Goal: Task Accomplishment & Management: Manage account settings

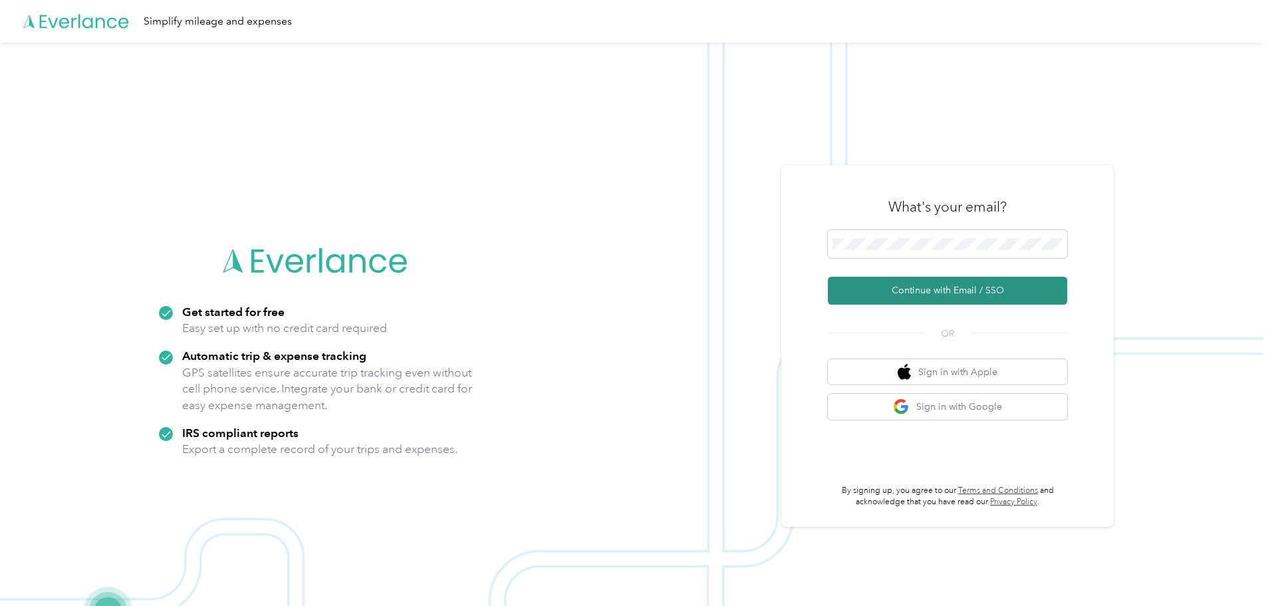
click at [933, 295] on button "Continue with Email / SSO" at bounding box center [947, 291] width 239 height 28
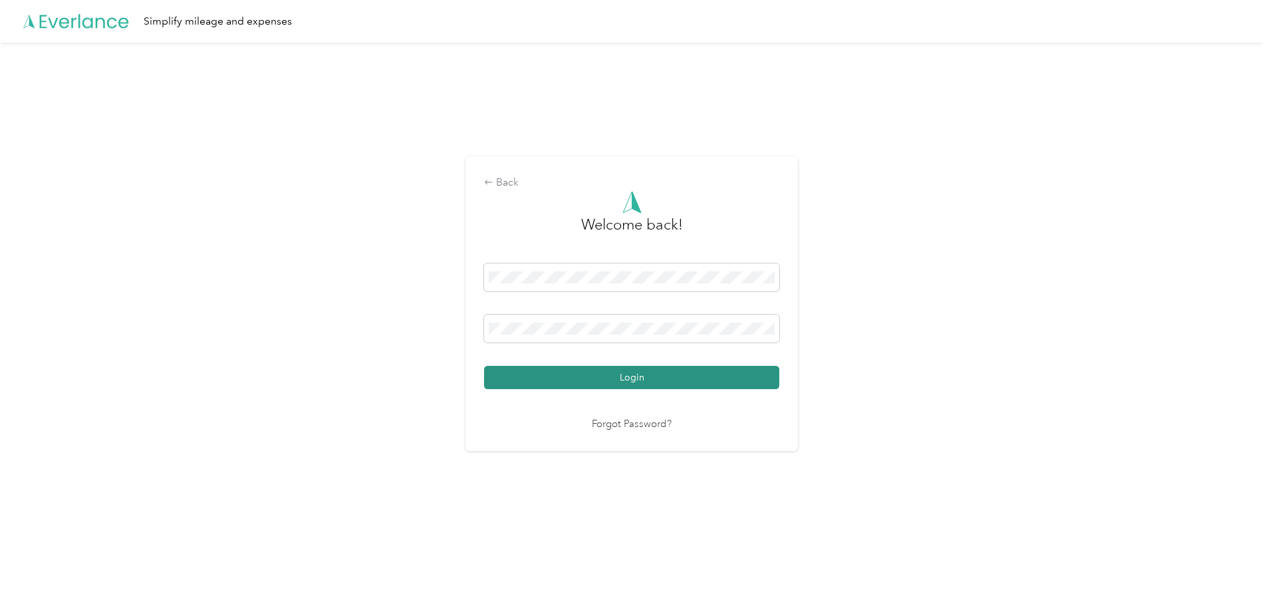
click at [631, 382] on button "Login" at bounding box center [631, 377] width 295 height 23
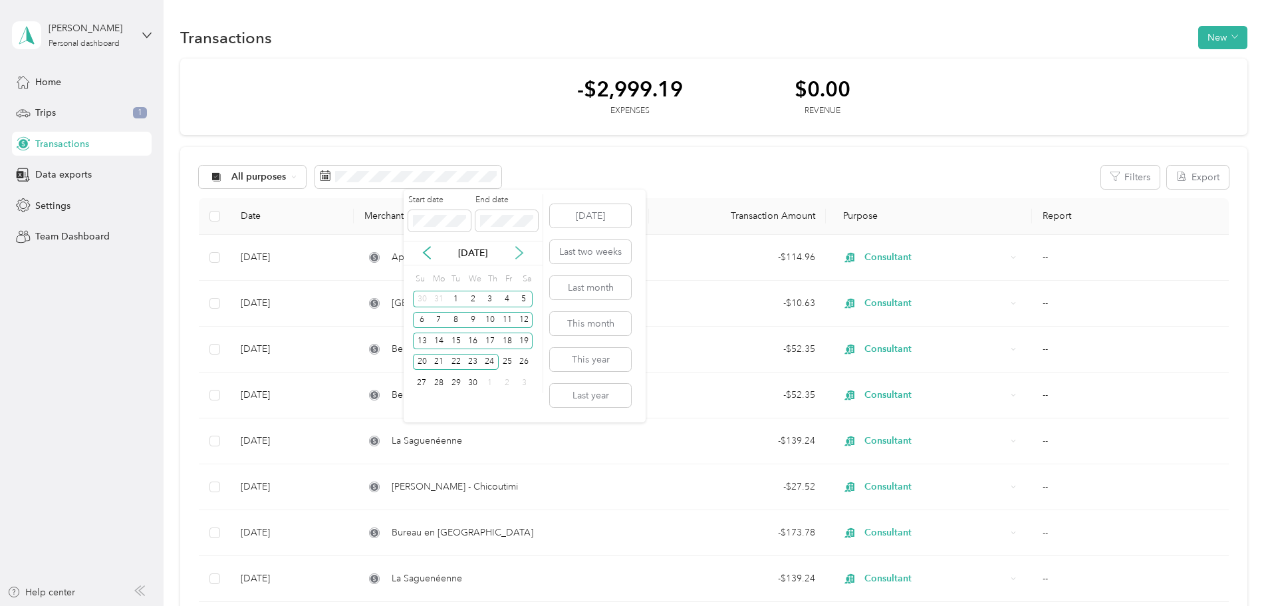
click at [519, 251] on icon at bounding box center [519, 252] width 13 height 13
click at [480, 255] on p "[DATE]" at bounding box center [473, 253] width 56 height 14
click at [592, 324] on button "This month" at bounding box center [590, 323] width 81 height 23
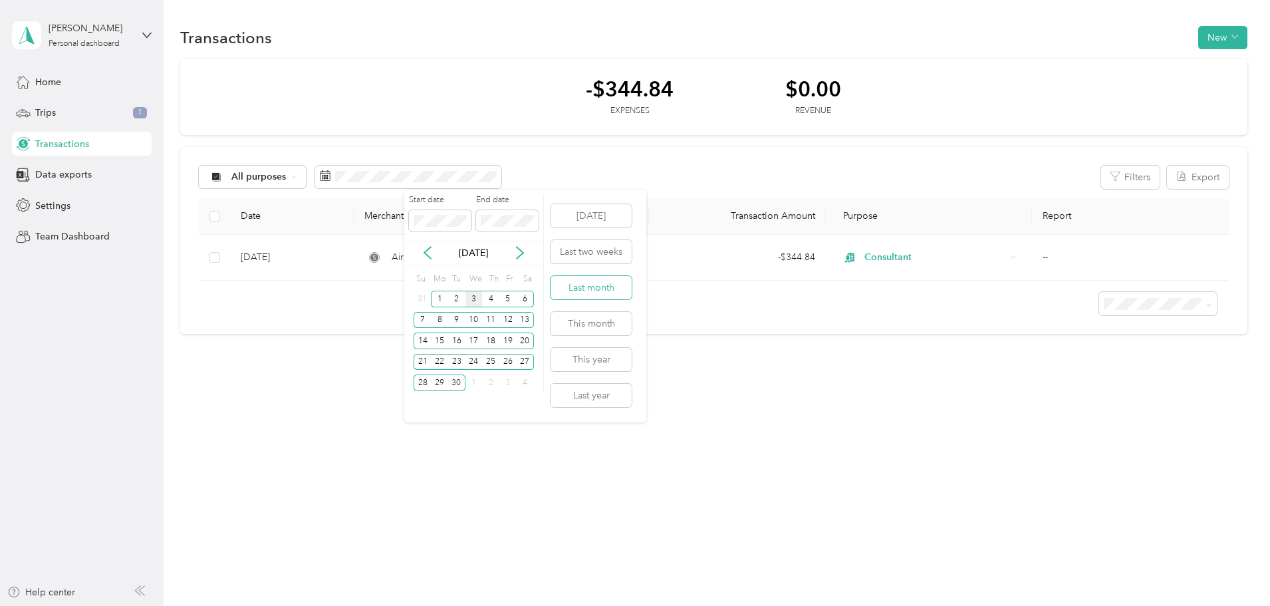
click at [592, 286] on button "Last month" at bounding box center [590, 287] width 81 height 23
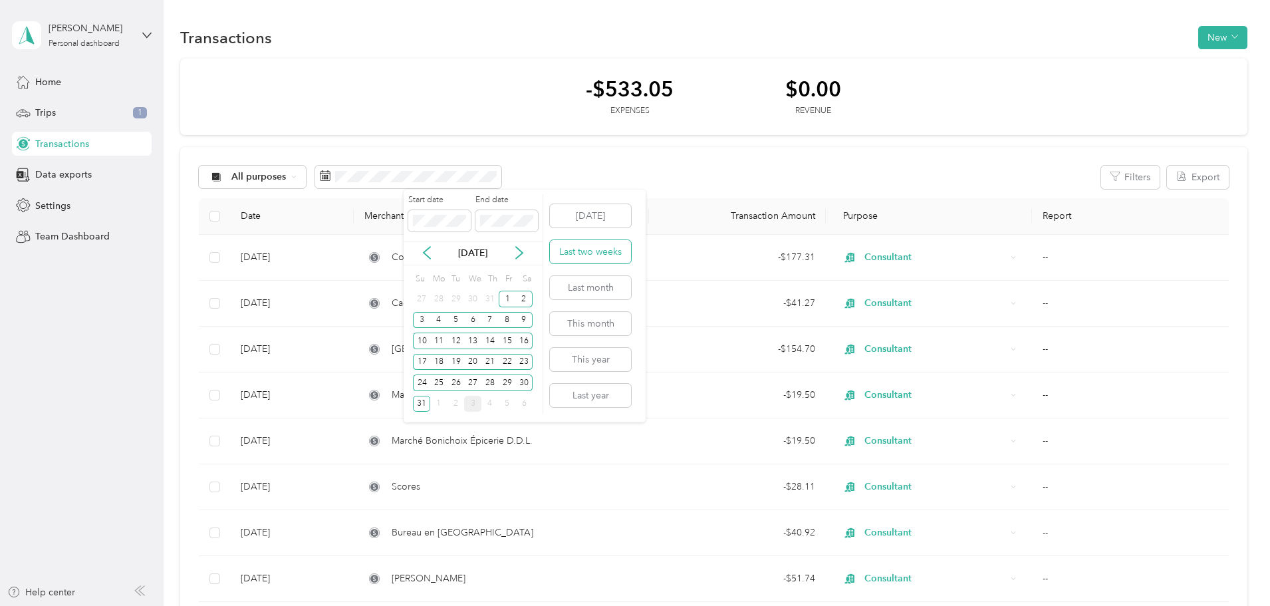
click at [582, 255] on button "Last two weeks" at bounding box center [590, 251] width 81 height 23
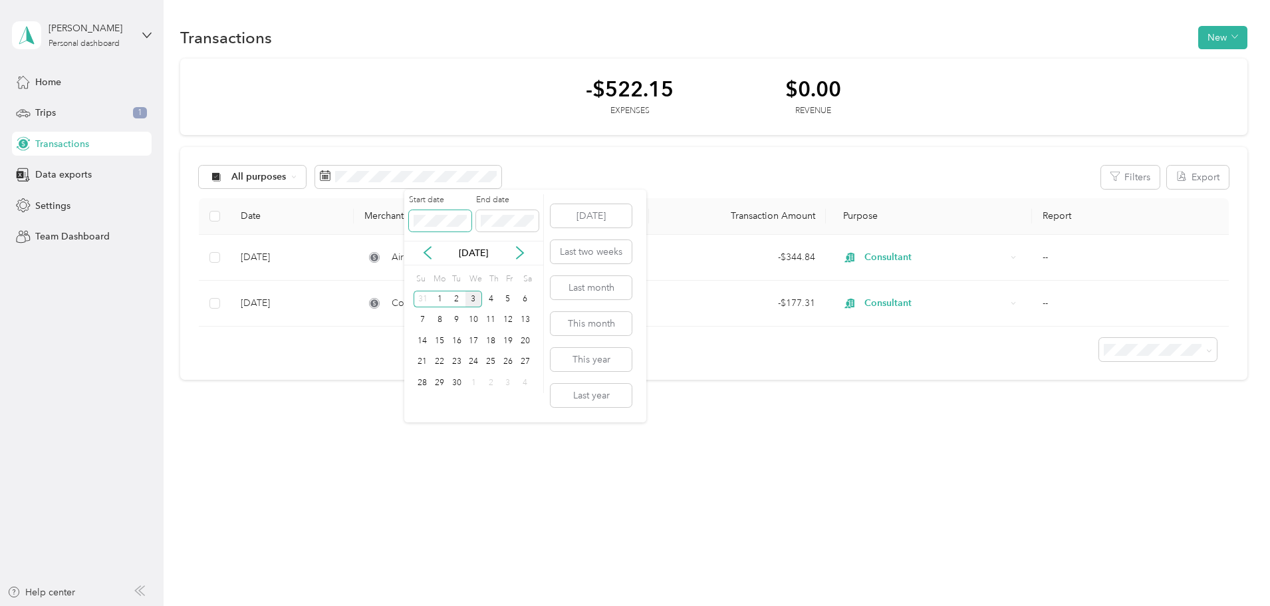
click at [378, 218] on body "[PERSON_NAME] Personal dashboard Home Trips 1 Transactions Data exports Setting…" at bounding box center [631, 303] width 1263 height 606
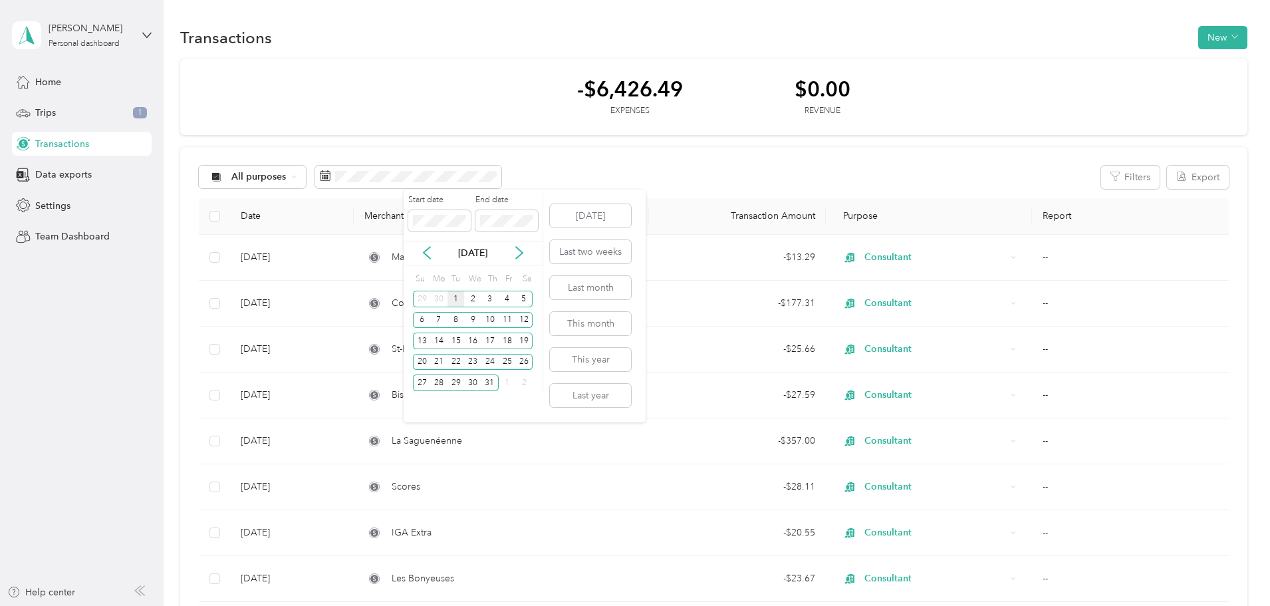
click at [458, 301] on div "1" at bounding box center [455, 299] width 17 height 17
click at [492, 376] on div "31" at bounding box center [489, 382] width 17 height 17
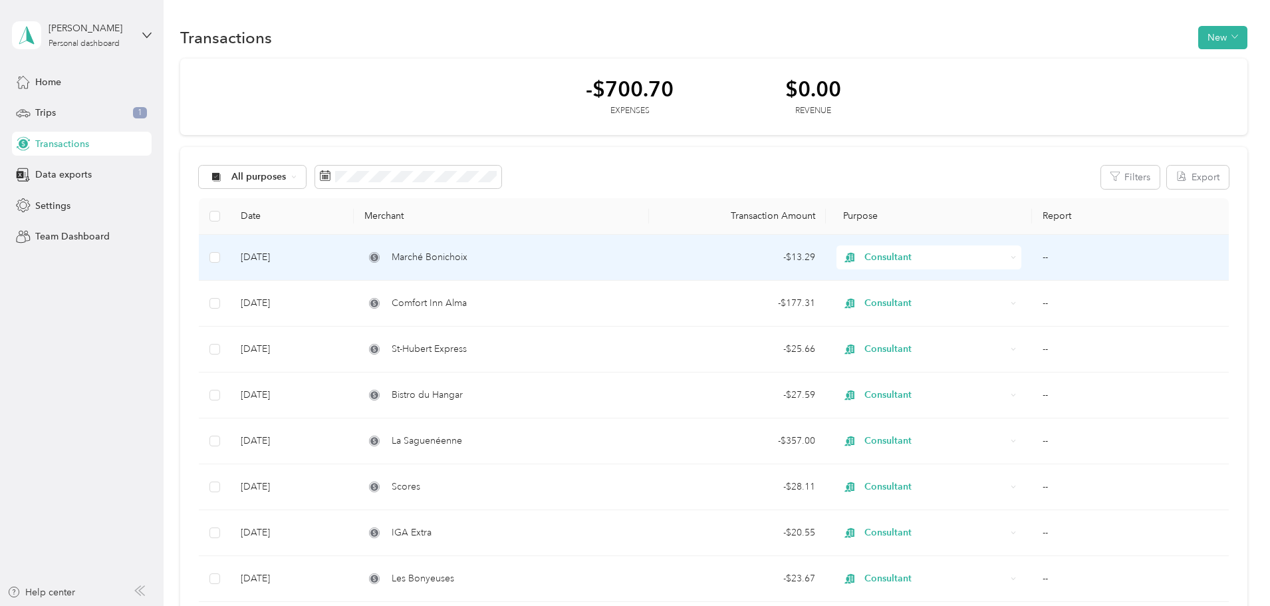
click at [869, 257] on span "Consultant" at bounding box center [935, 257] width 142 height 15
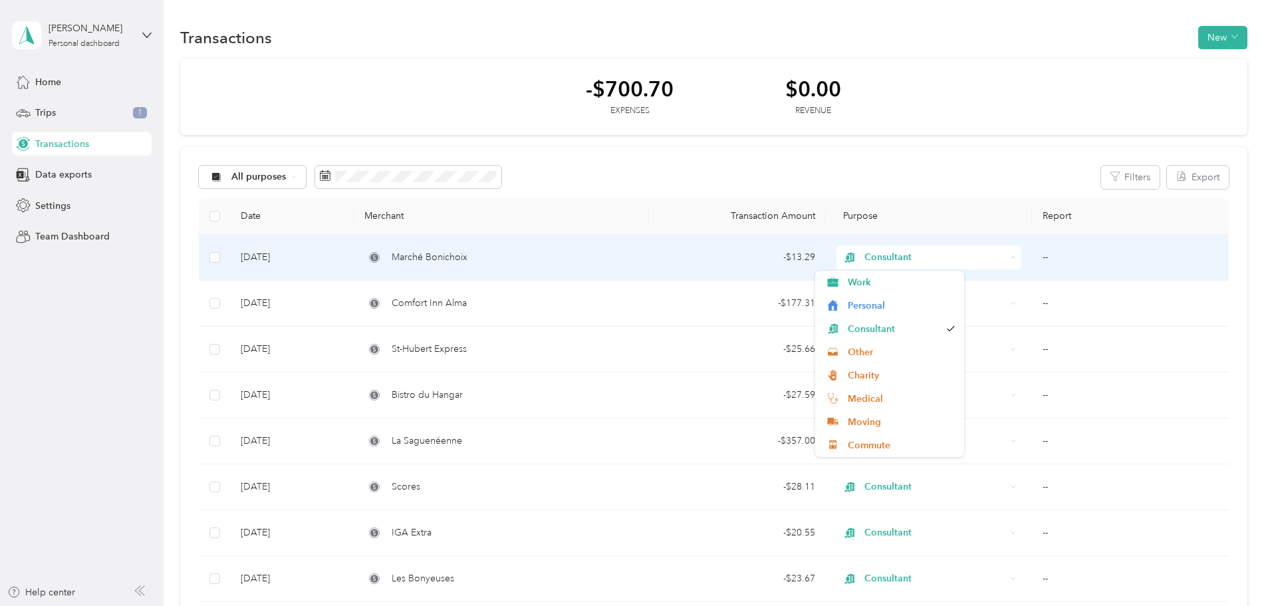
click at [869, 257] on span "Consultant" at bounding box center [935, 257] width 142 height 15
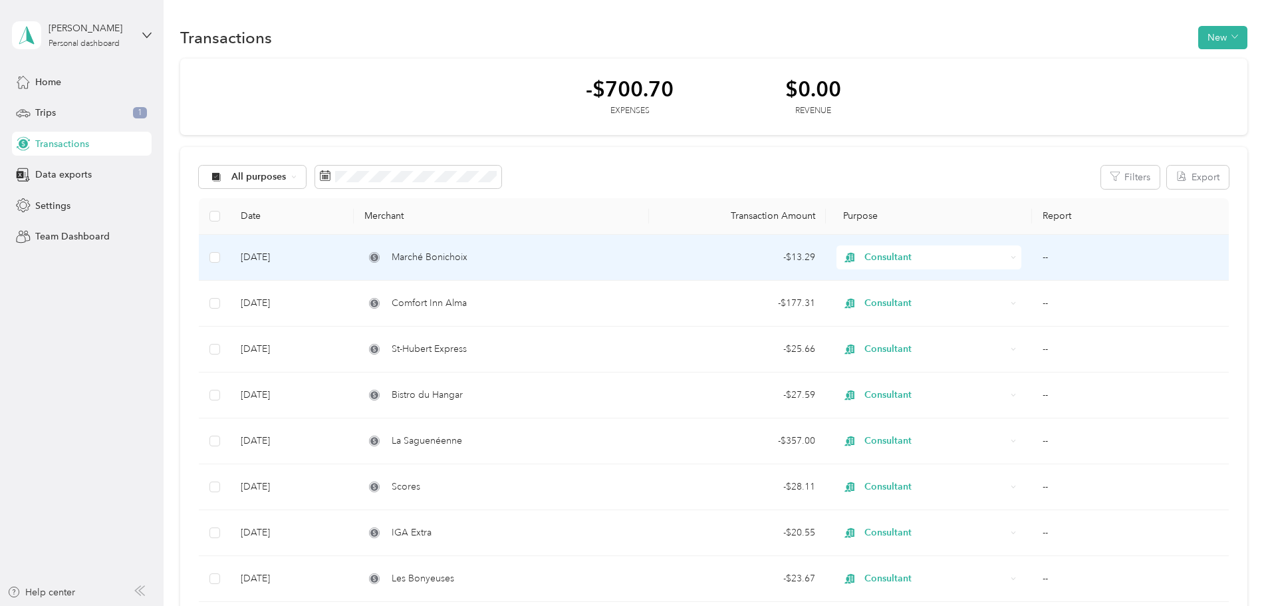
click at [467, 257] on span "Marché Bonichoix" at bounding box center [430, 257] width 76 height 15
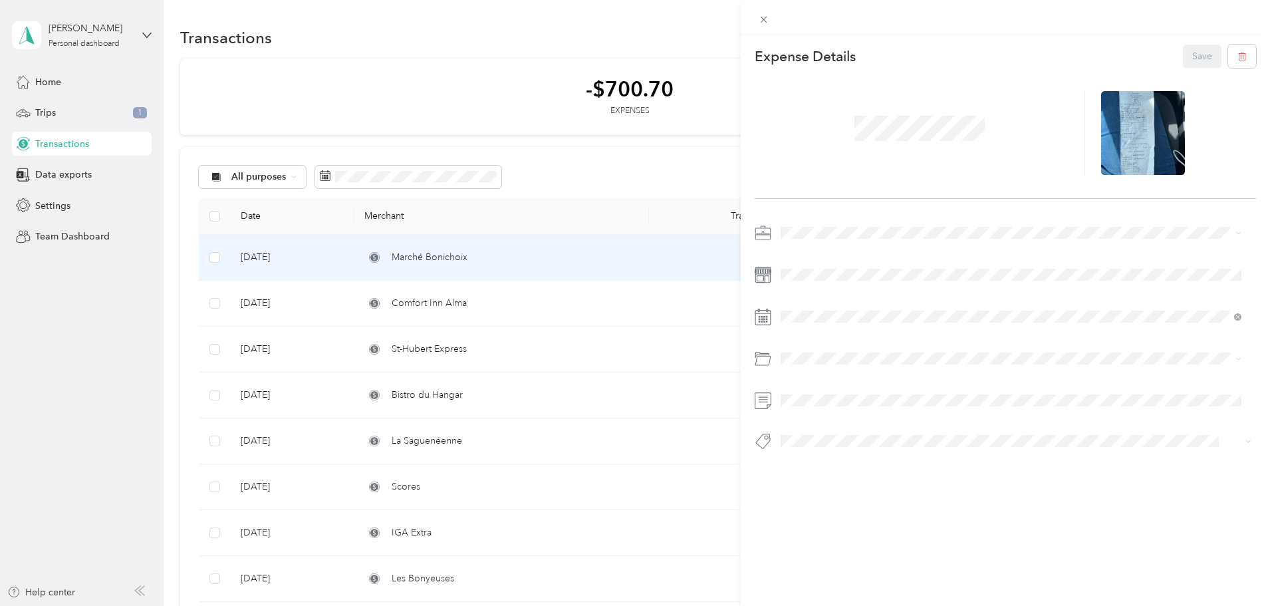
click at [299, 219] on div "This expense cannot be edited because it is either under review, approved, or p…" at bounding box center [635, 303] width 1270 height 606
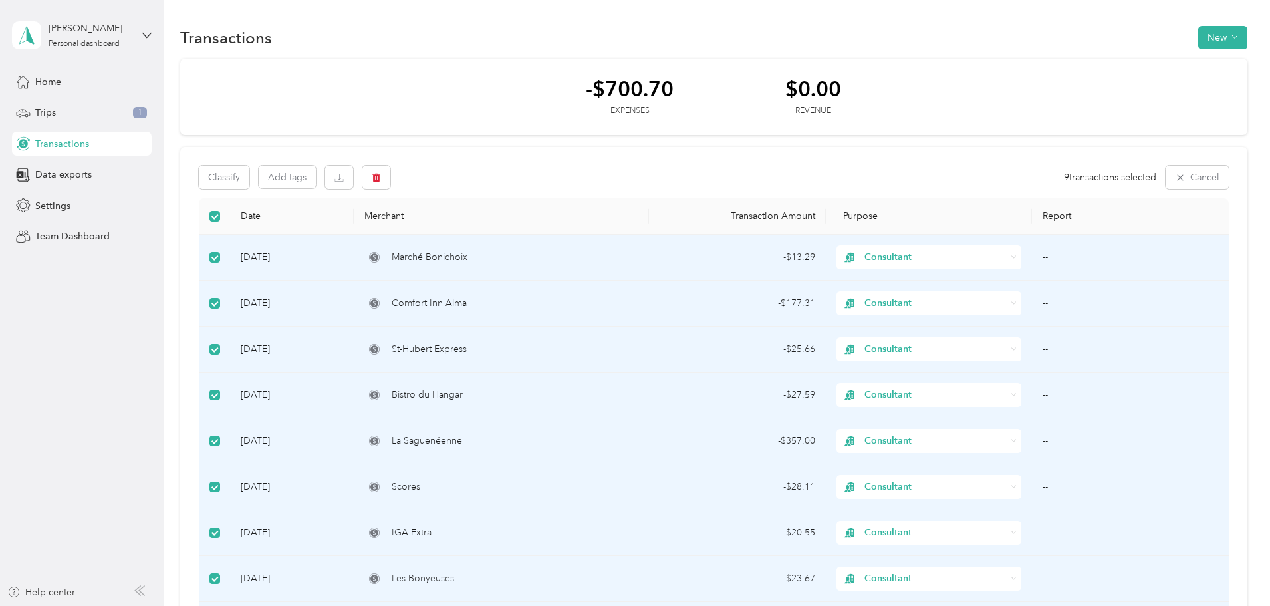
click at [380, 258] on icon at bounding box center [374, 257] width 11 height 11
click at [467, 258] on span "Marché Bonichoix" at bounding box center [430, 257] width 76 height 15
click at [353, 183] on button "button" at bounding box center [339, 177] width 28 height 23
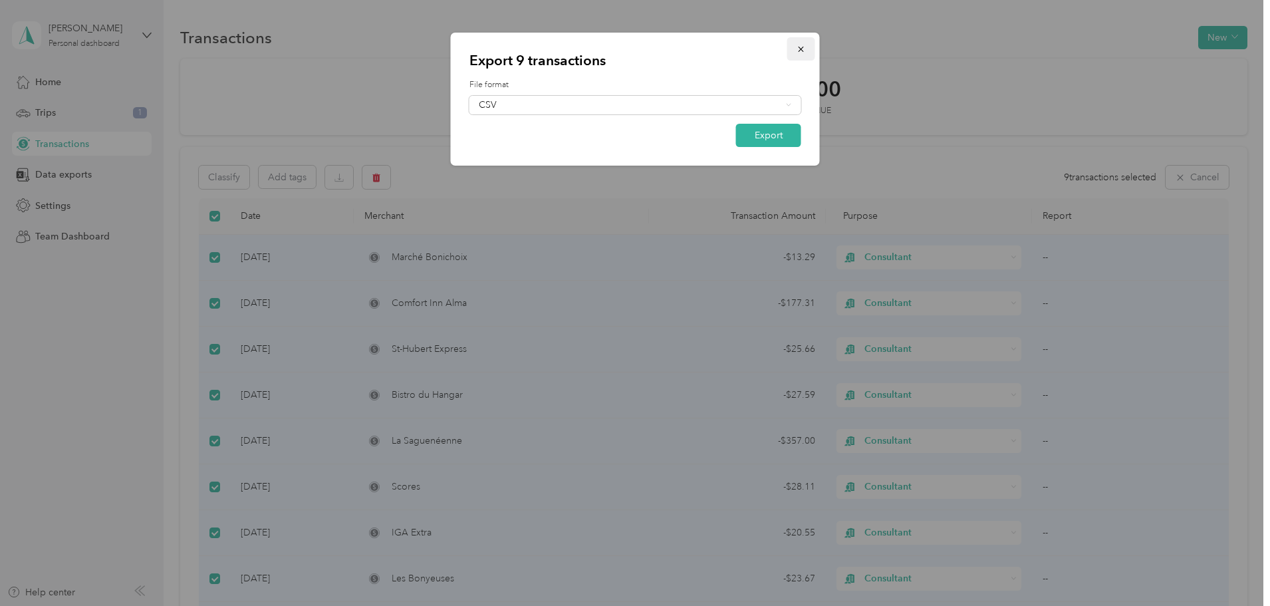
click at [800, 48] on icon "button" at bounding box center [800, 49] width 5 height 5
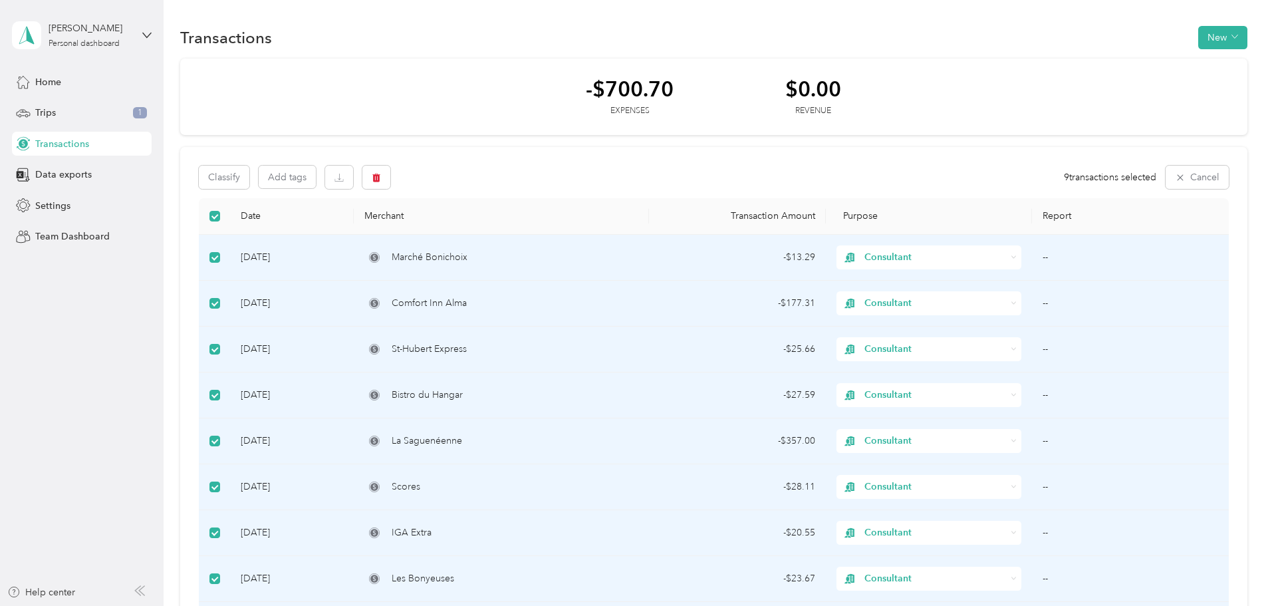
click at [779, 254] on div "- $13.29" at bounding box center [738, 257] width 156 height 15
click at [42, 86] on span "Home" at bounding box center [48, 82] width 26 height 14
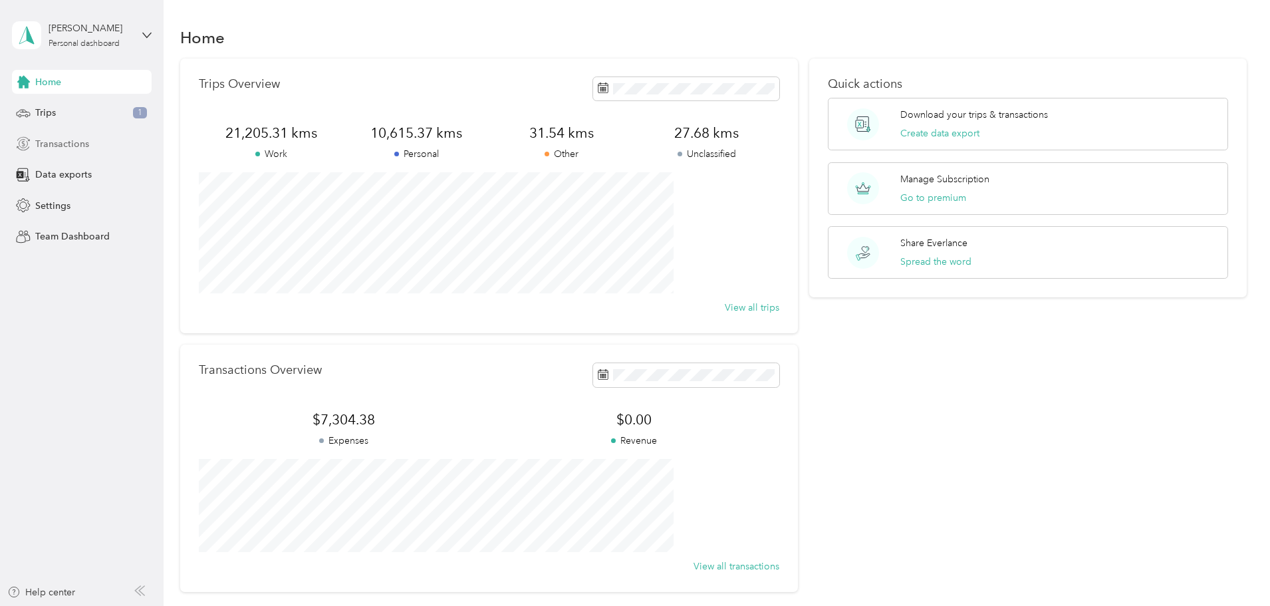
click at [53, 147] on span "Transactions" at bounding box center [62, 144] width 54 height 14
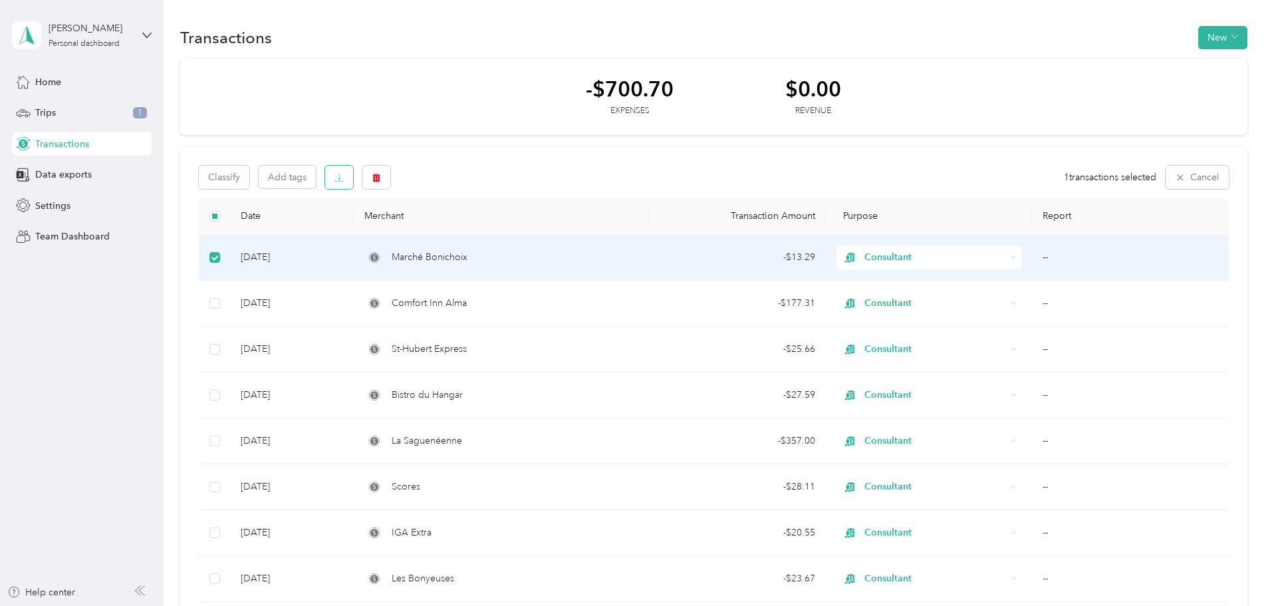
click at [344, 180] on icon "button" at bounding box center [338, 177] width 9 height 9
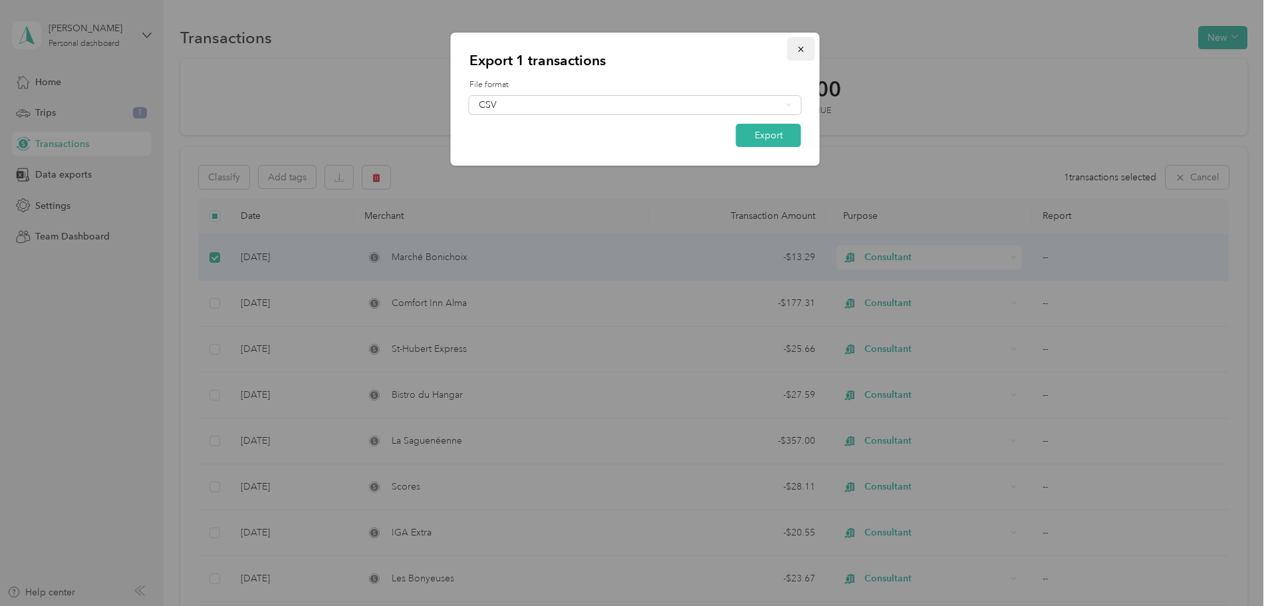
click at [804, 45] on icon "button" at bounding box center [800, 49] width 9 height 9
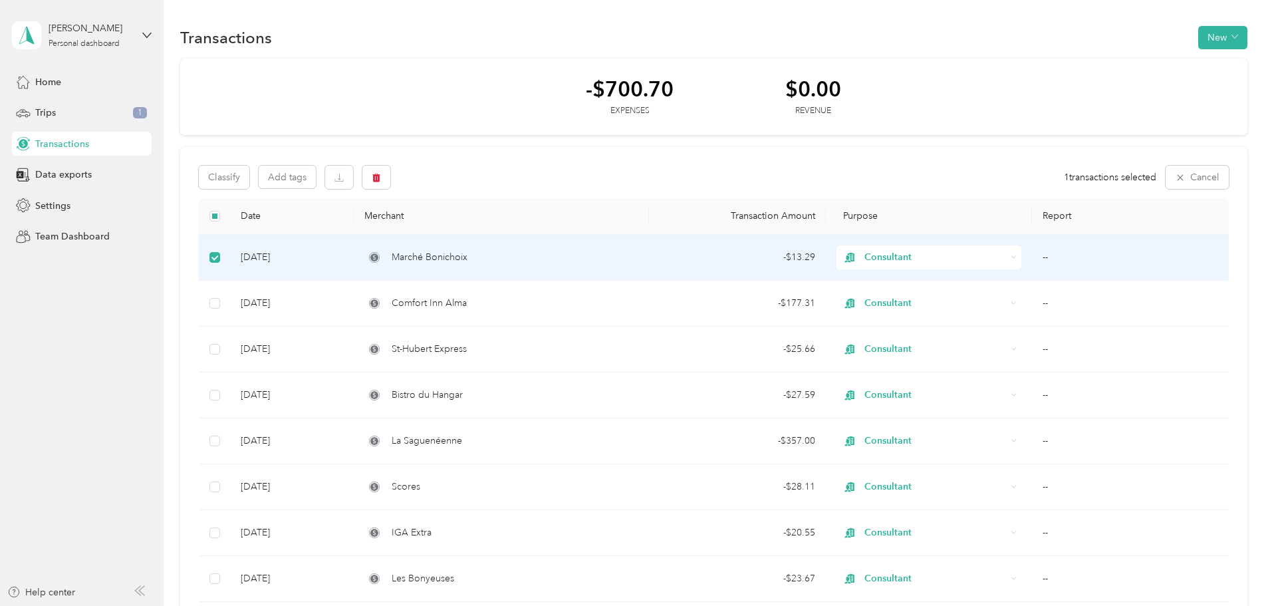
click at [864, 256] on span "Consultant" at bounding box center [935, 257] width 142 height 15
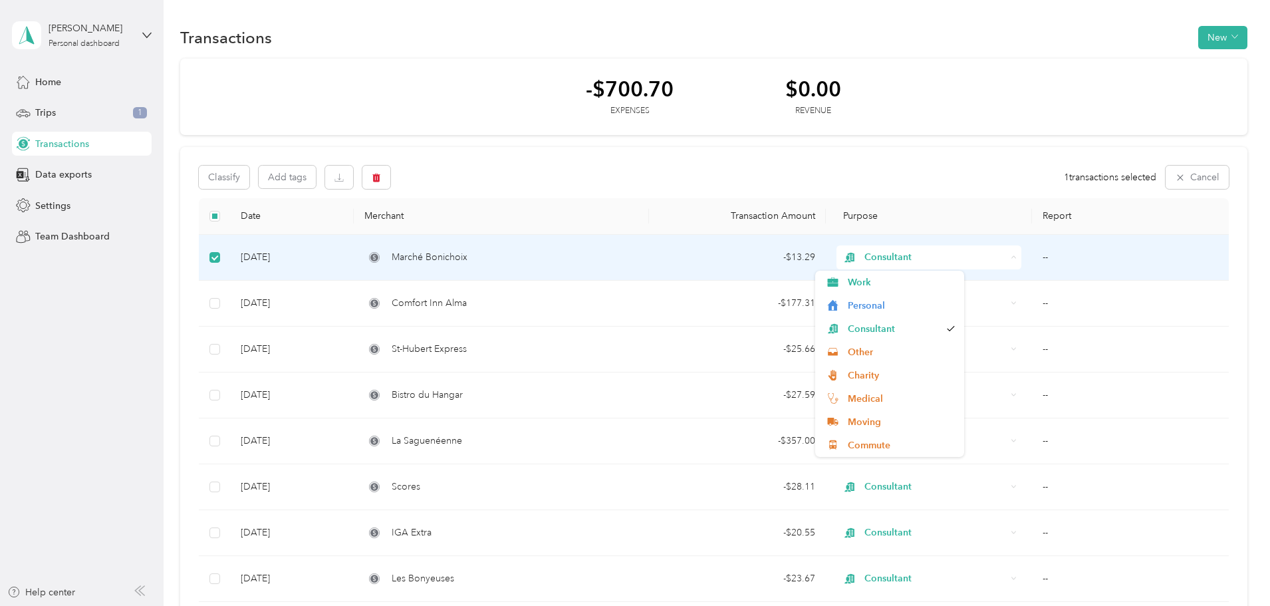
click at [864, 256] on span "Consultant" at bounding box center [935, 257] width 142 height 15
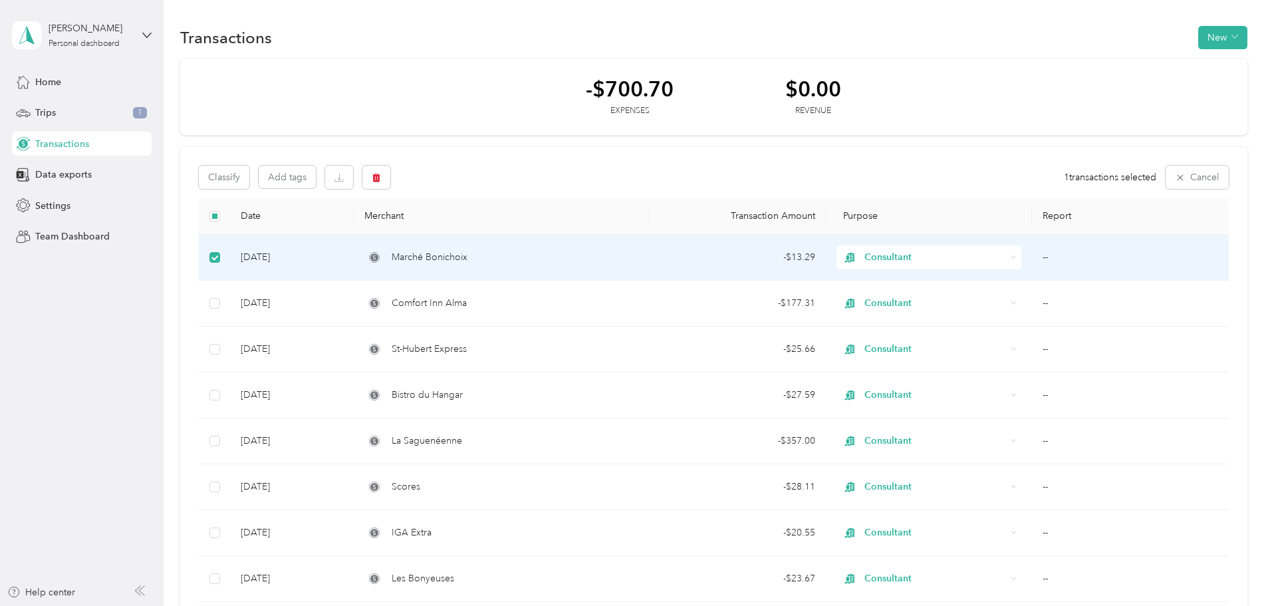
click at [784, 259] on div "- $13.29" at bounding box center [738, 257] width 156 height 15
click at [467, 259] on span "Marché Bonichoix" at bounding box center [430, 257] width 76 height 15
click at [44, 114] on span "Trips" at bounding box center [45, 113] width 21 height 14
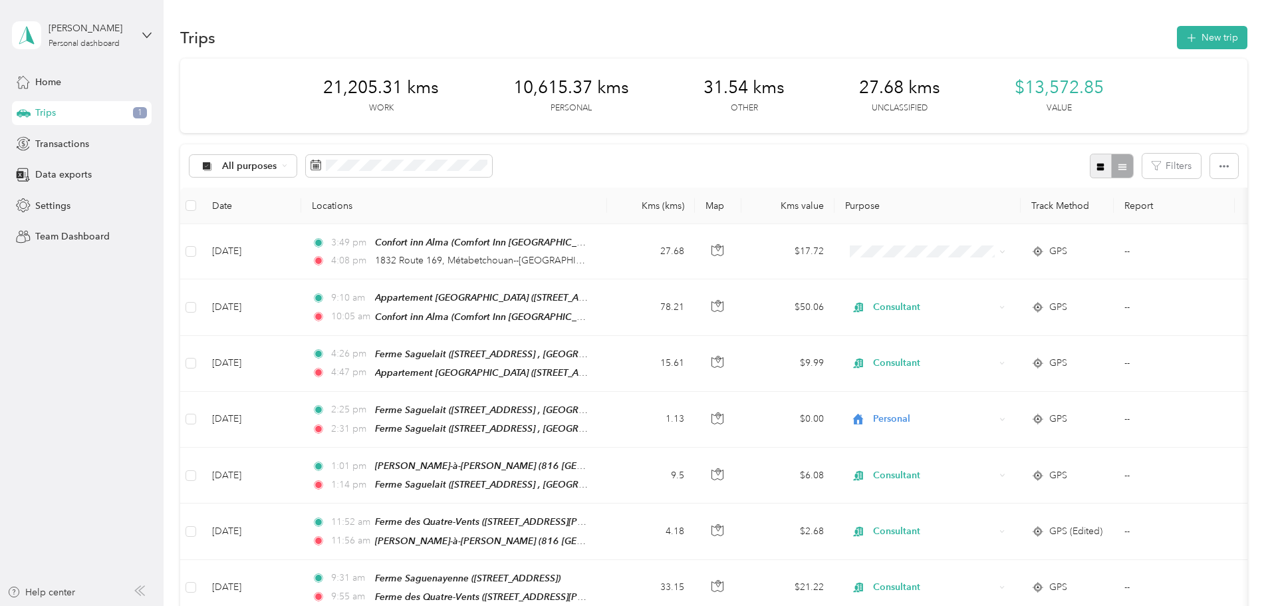
click at [1096, 170] on icon "button" at bounding box center [1100, 166] width 9 height 9
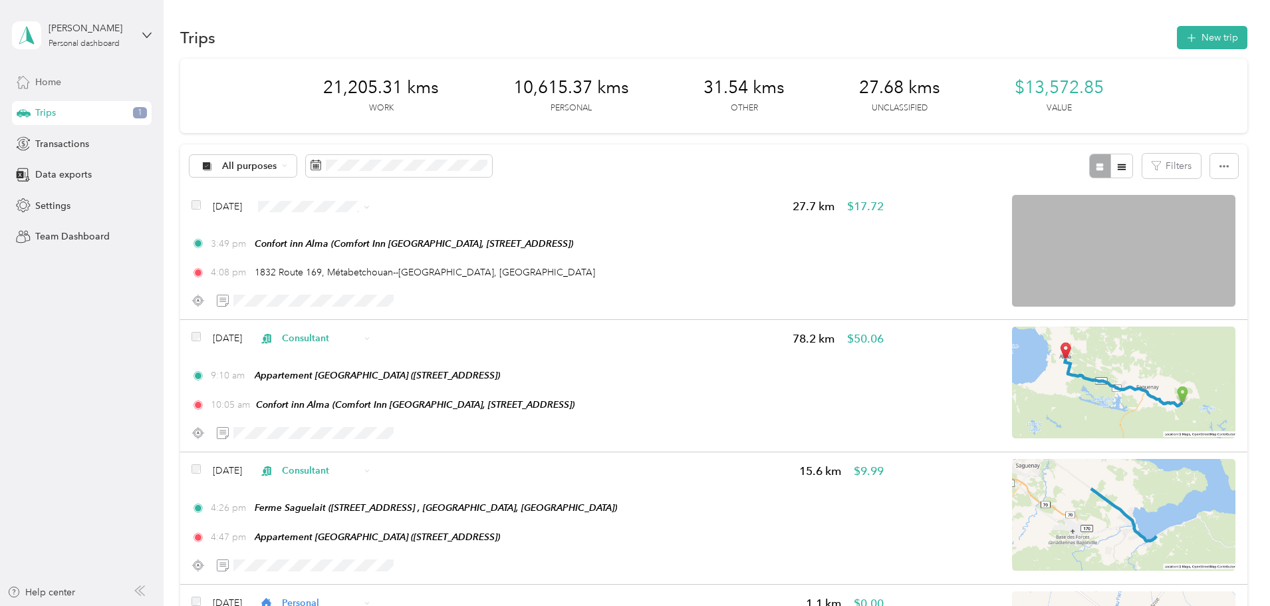
click at [58, 86] on span "Home" at bounding box center [48, 82] width 26 height 14
